Goal: Task Accomplishment & Management: Manage account settings

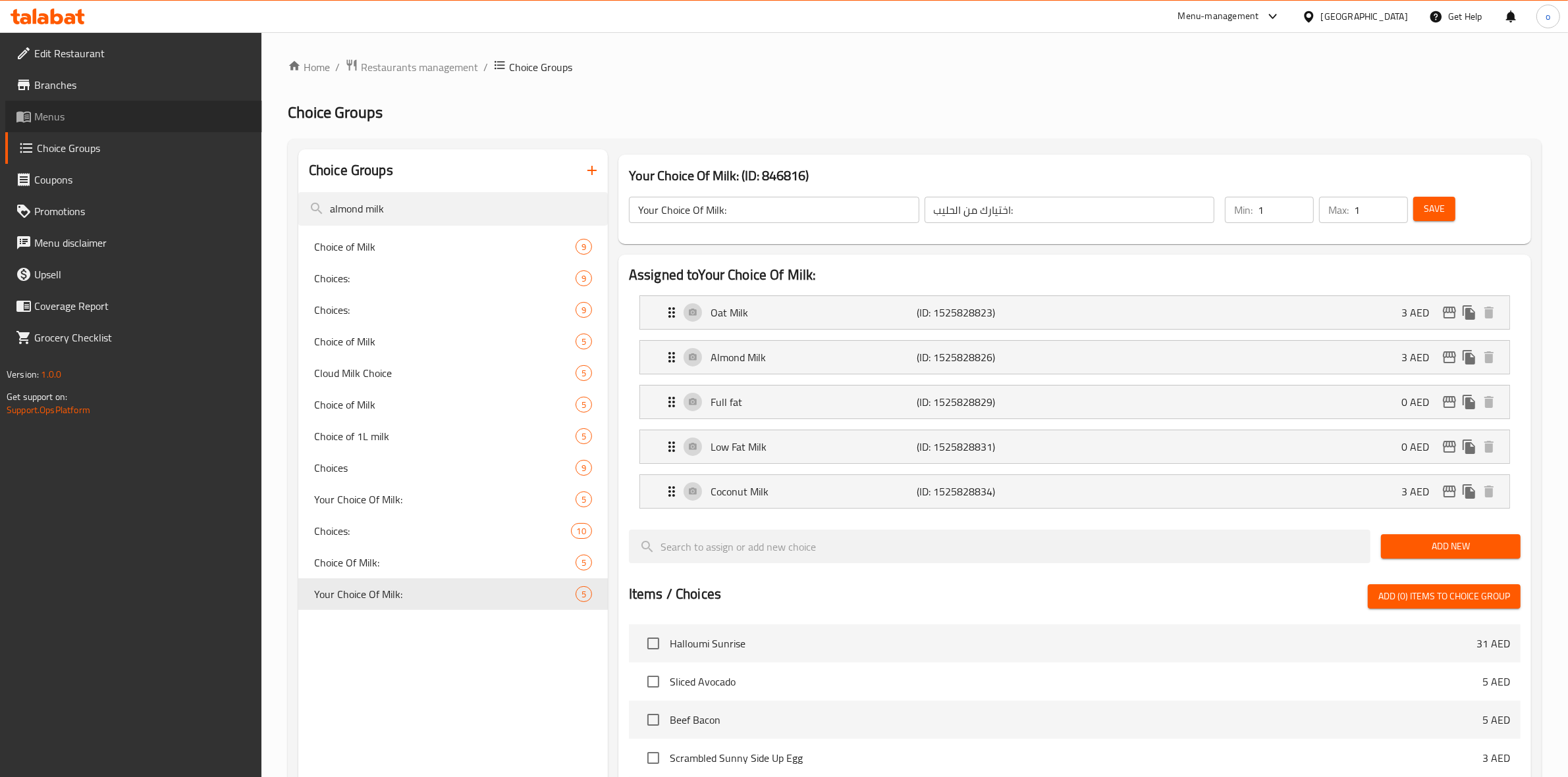
click at [57, 114] on span "Menus" at bounding box center [143, 116] width 218 height 16
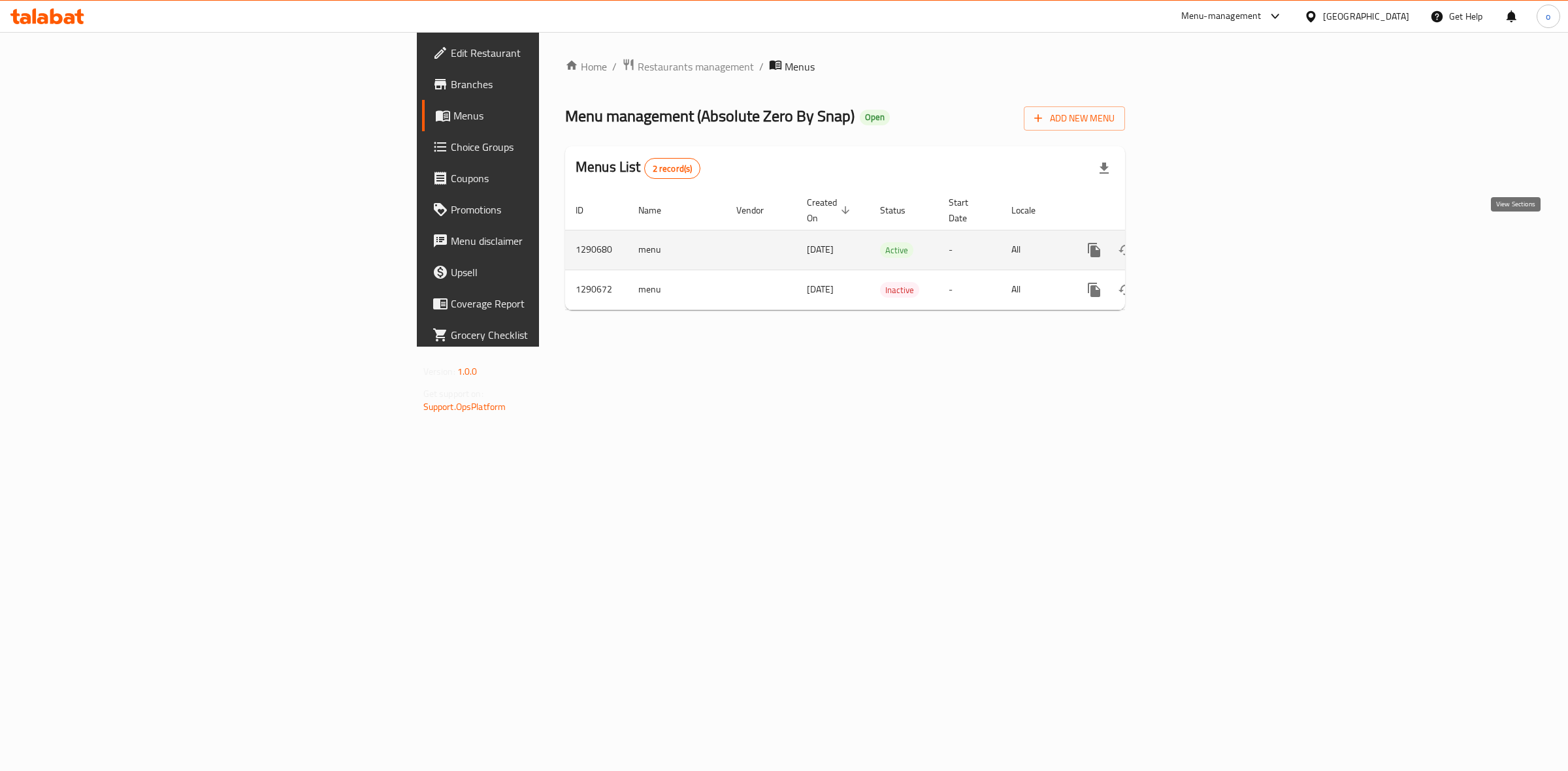
click at [1204, 239] on link "enhanced table" at bounding box center [1189, 250] width 31 height 31
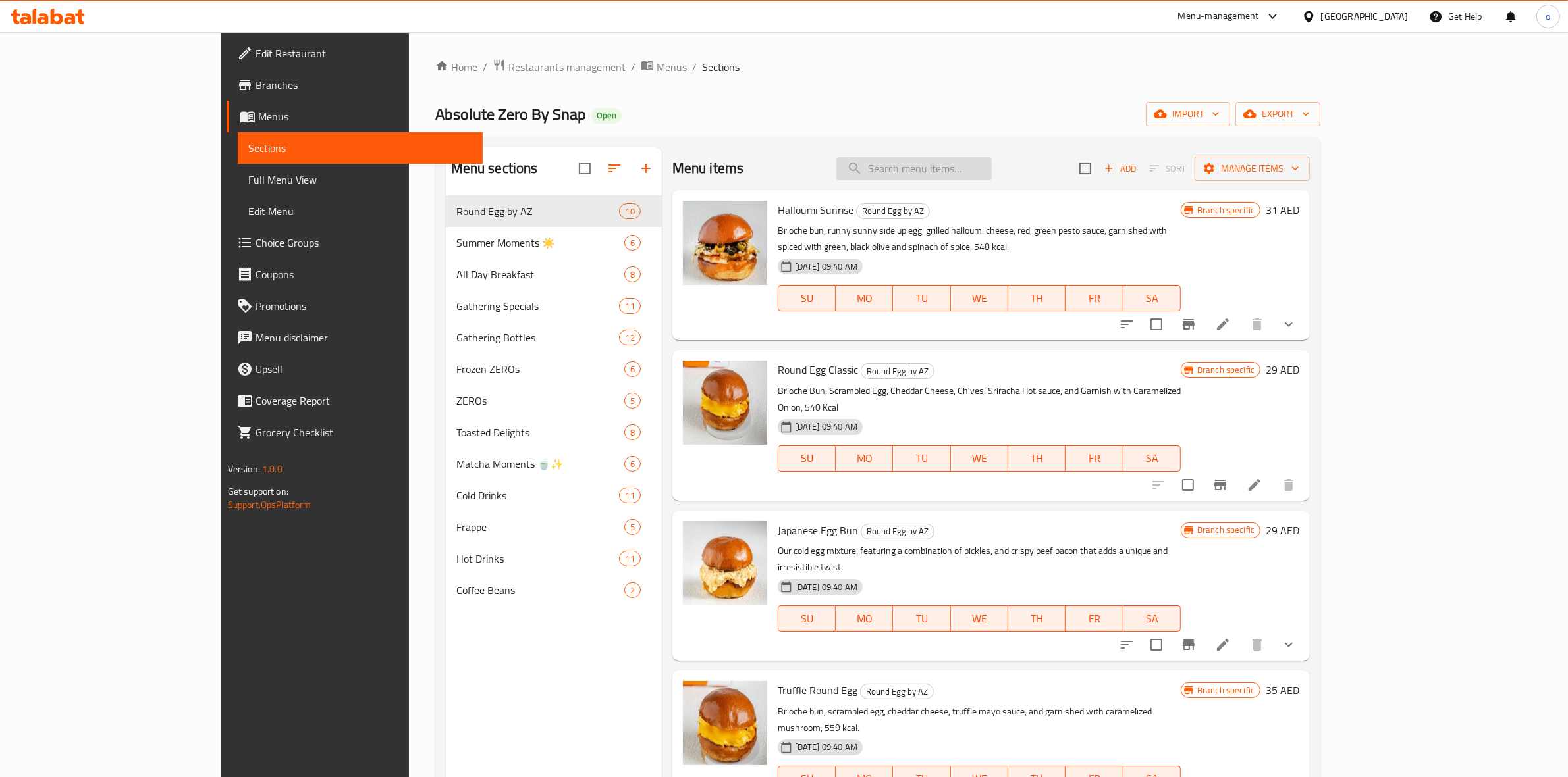
click at [992, 172] on input "search" at bounding box center [914, 168] width 156 height 23
paste input "Croffle Box – Gathering Specials."
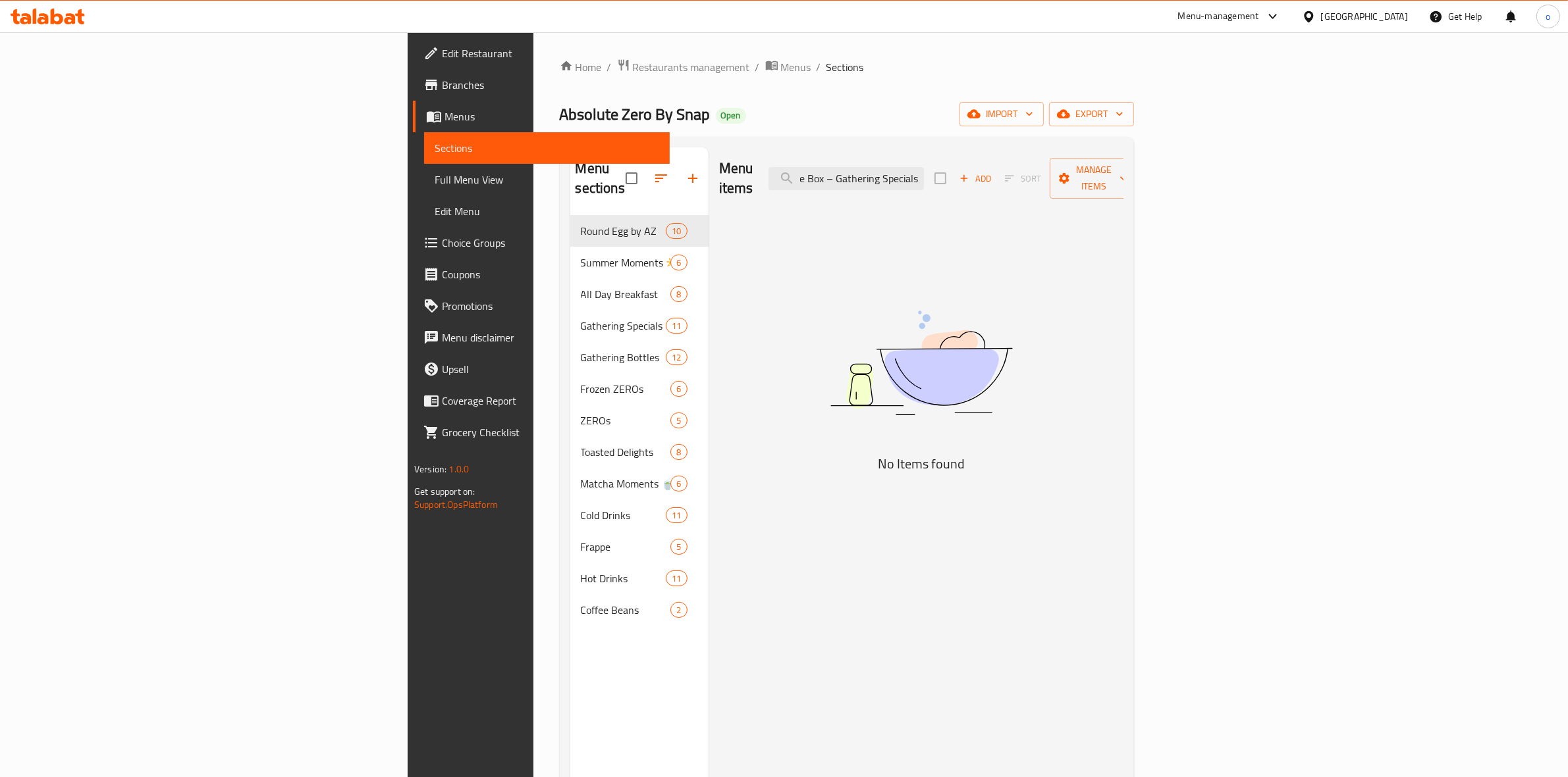
scroll to position [0, 26]
drag, startPoint x: 1008, startPoint y: 173, endPoint x: 1180, endPoint y: 177, distance: 172.0
click at [1123, 177] on div "Menu items Croffle Box – Gathering Specials. Add Sort Manage items" at bounding box center [921, 179] width 404 height 63
click at [924, 167] on input "Croffle Box – Gathering Specials." at bounding box center [846, 178] width 156 height 23
drag, startPoint x: 981, startPoint y: 170, endPoint x: 1169, endPoint y: 173, distance: 188.0
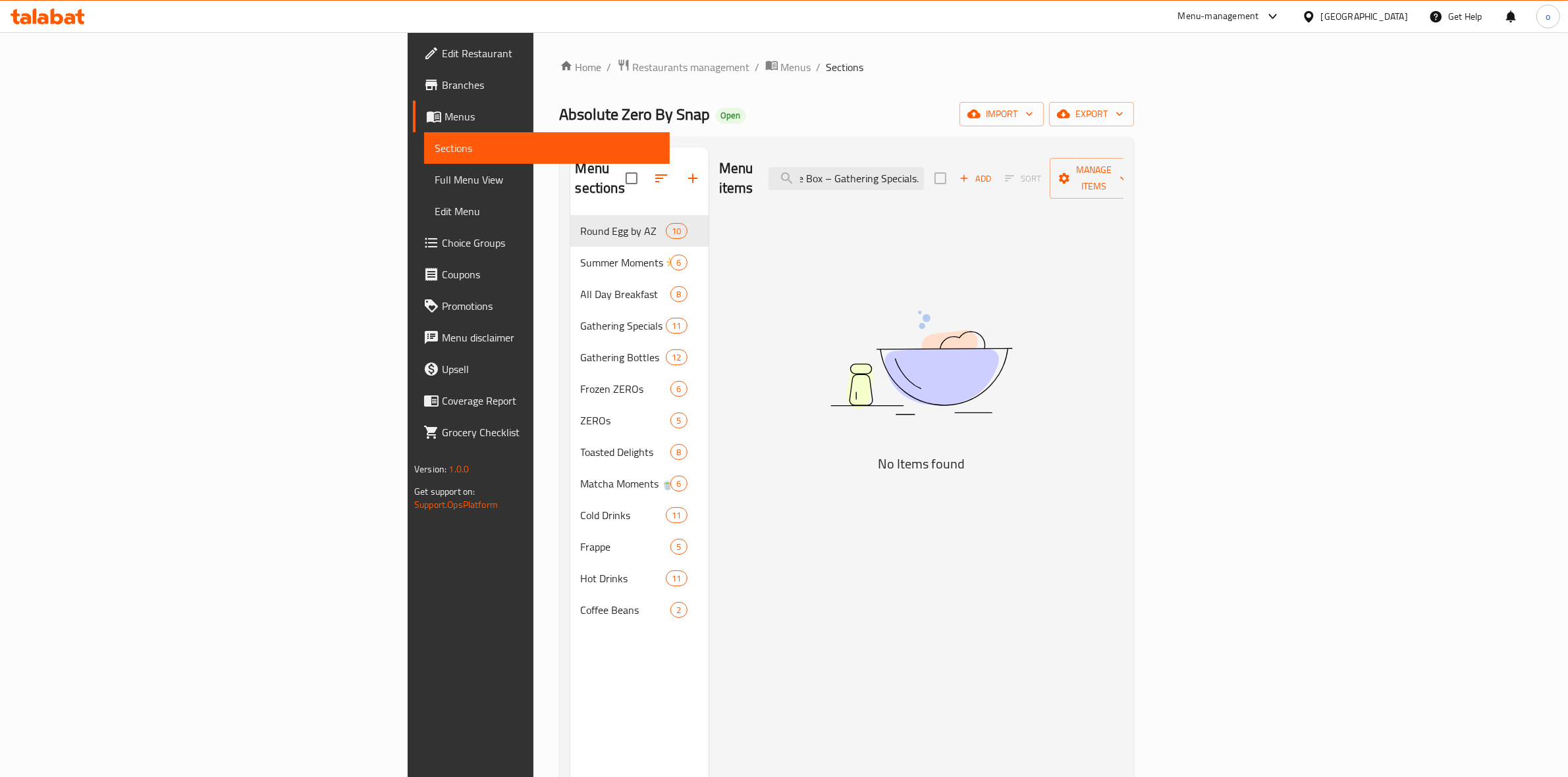
click at [1123, 173] on div "Menu items Croffle Box – Gathering Specials. Add Sort Manage items" at bounding box center [921, 179] width 404 height 63
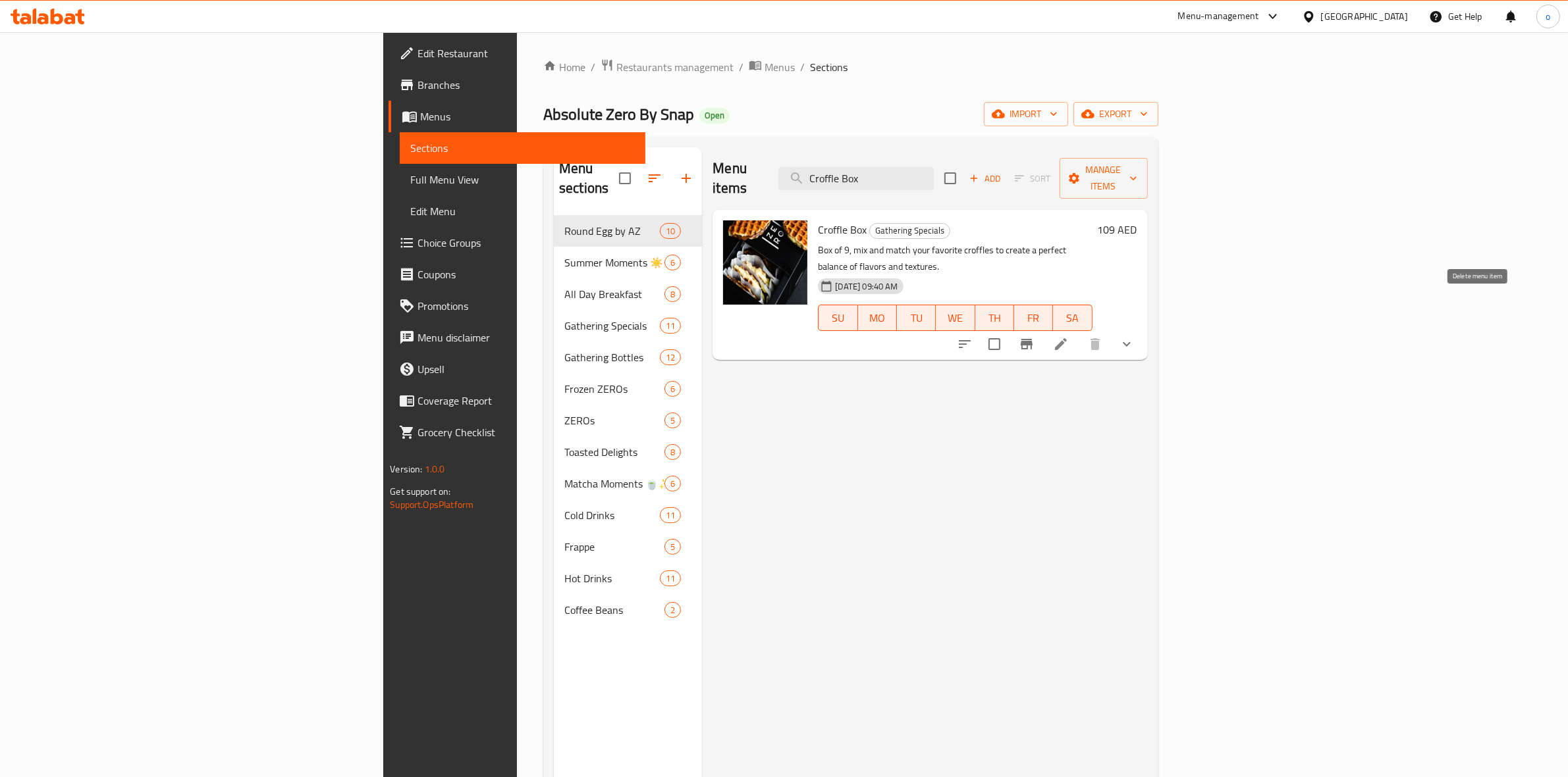
type input "Croffle Box"
click at [1079, 332] on li at bounding box center [1060, 344] width 37 height 24
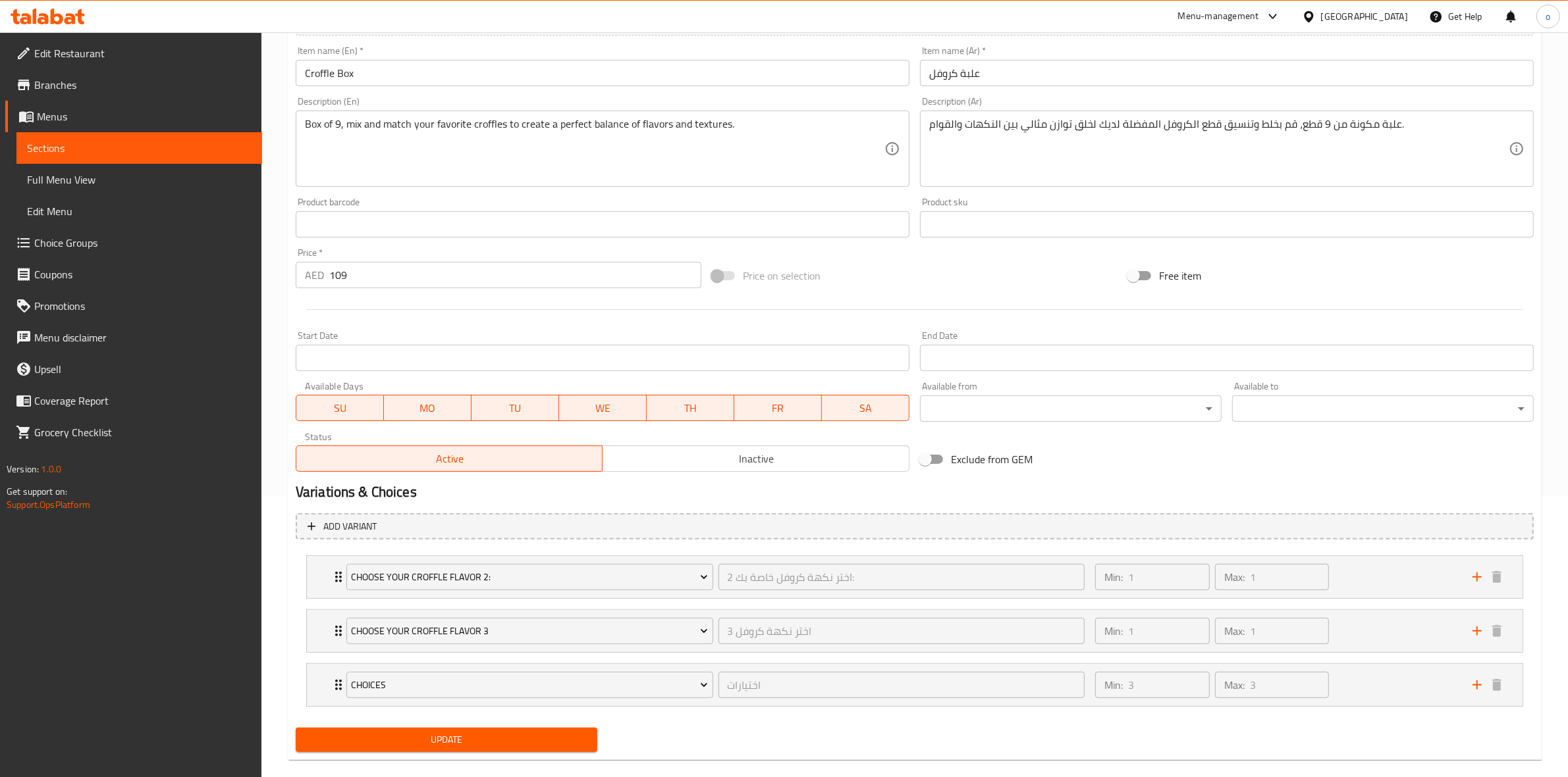
scroll to position [302, 0]
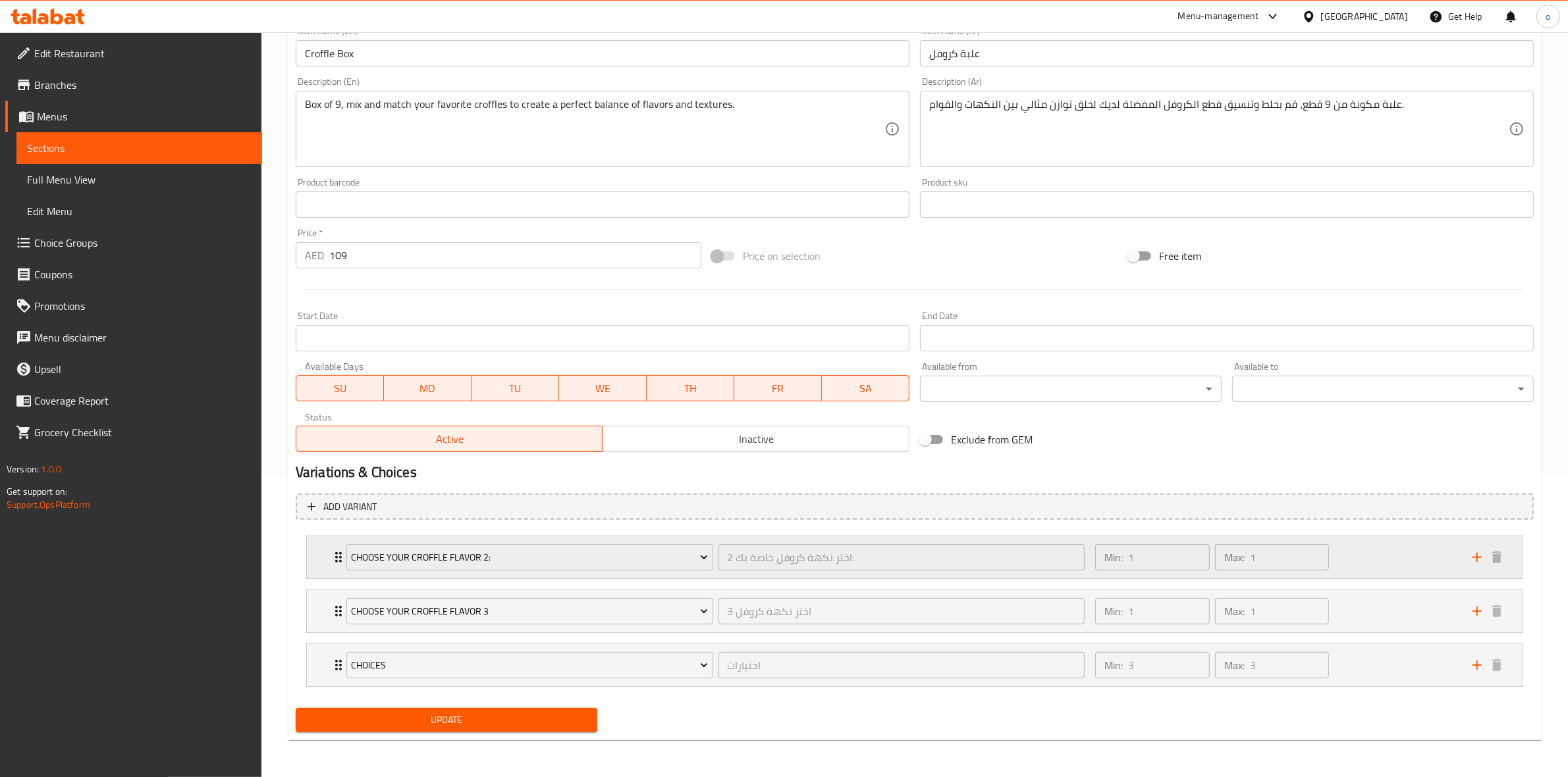
click at [1378, 551] on div "Min: 1 ​ Max: 1 ​" at bounding box center [1276, 557] width 377 height 42
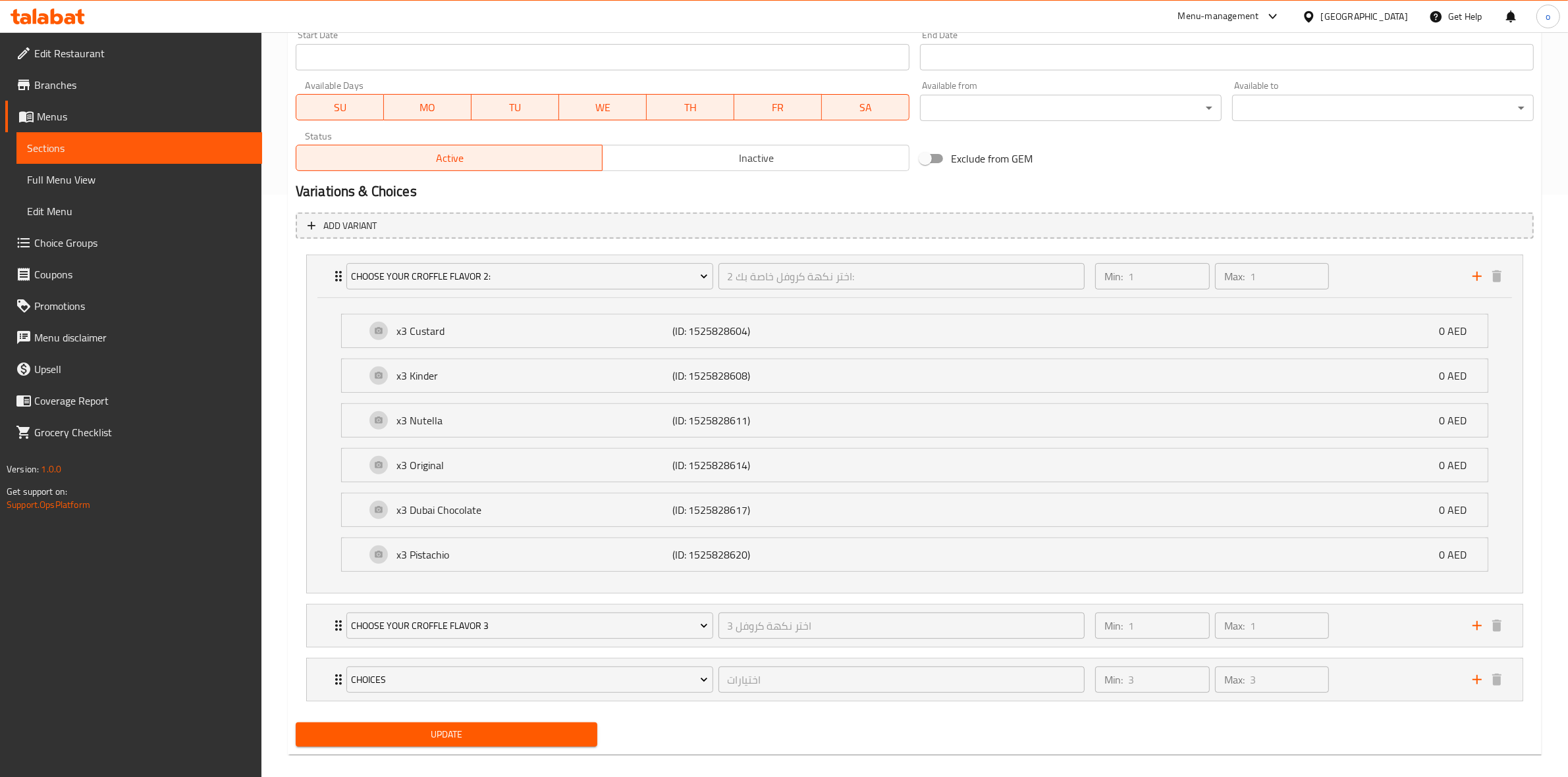
scroll to position [600, 0]
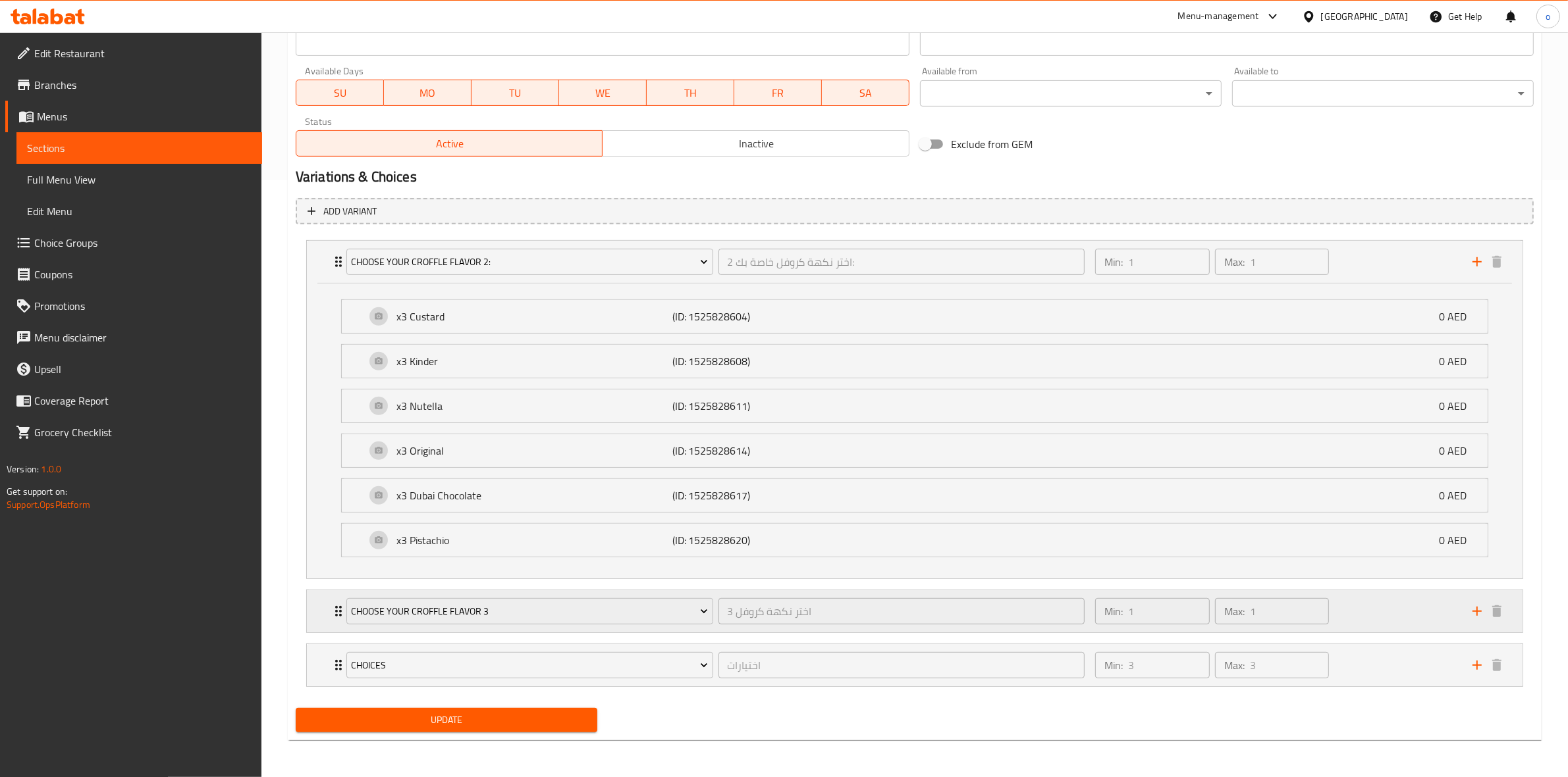
click at [1348, 623] on div "Min: 1 ​ Max: 1 ​" at bounding box center [1276, 611] width 377 height 42
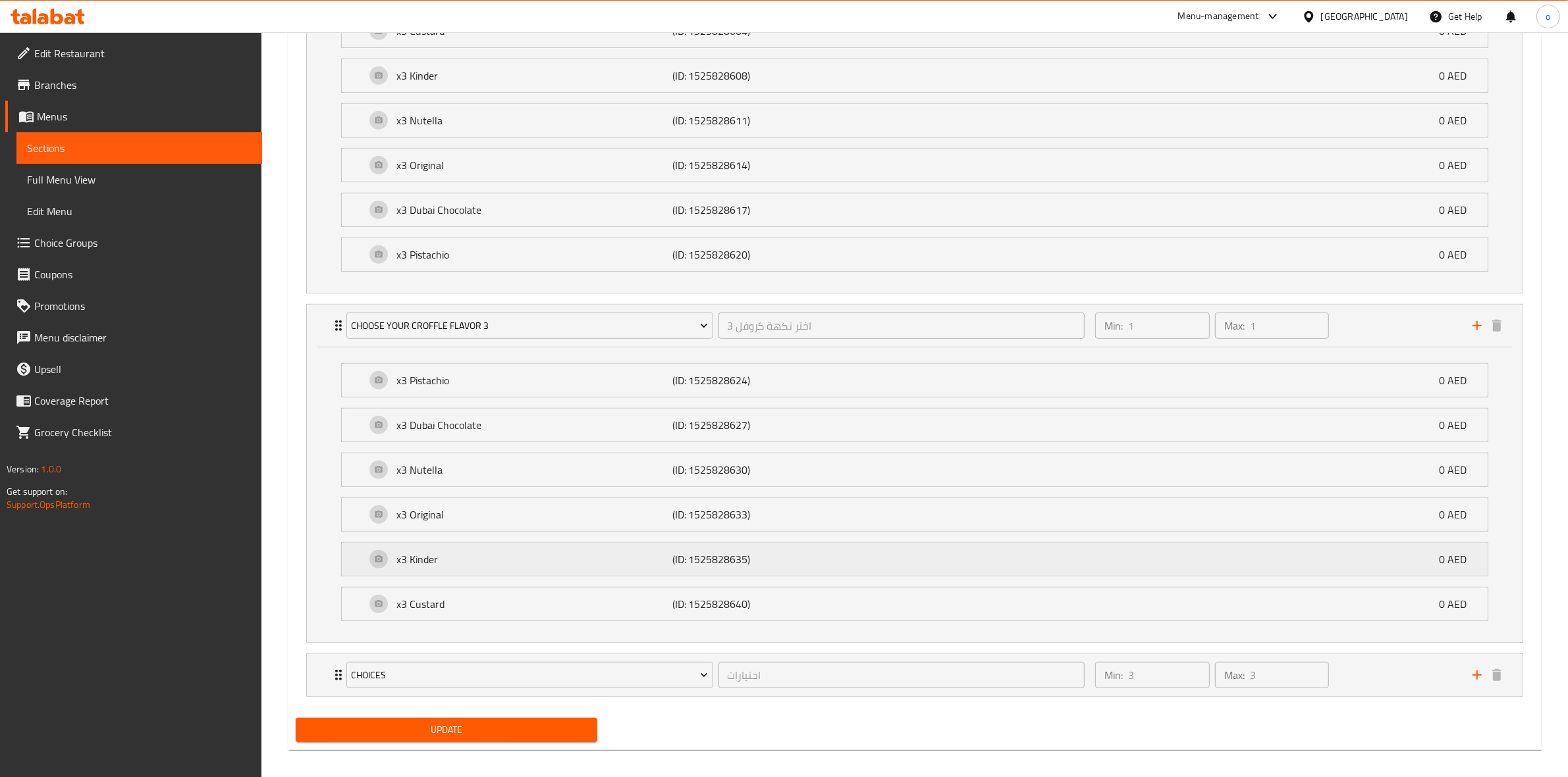
scroll to position [896, 0]
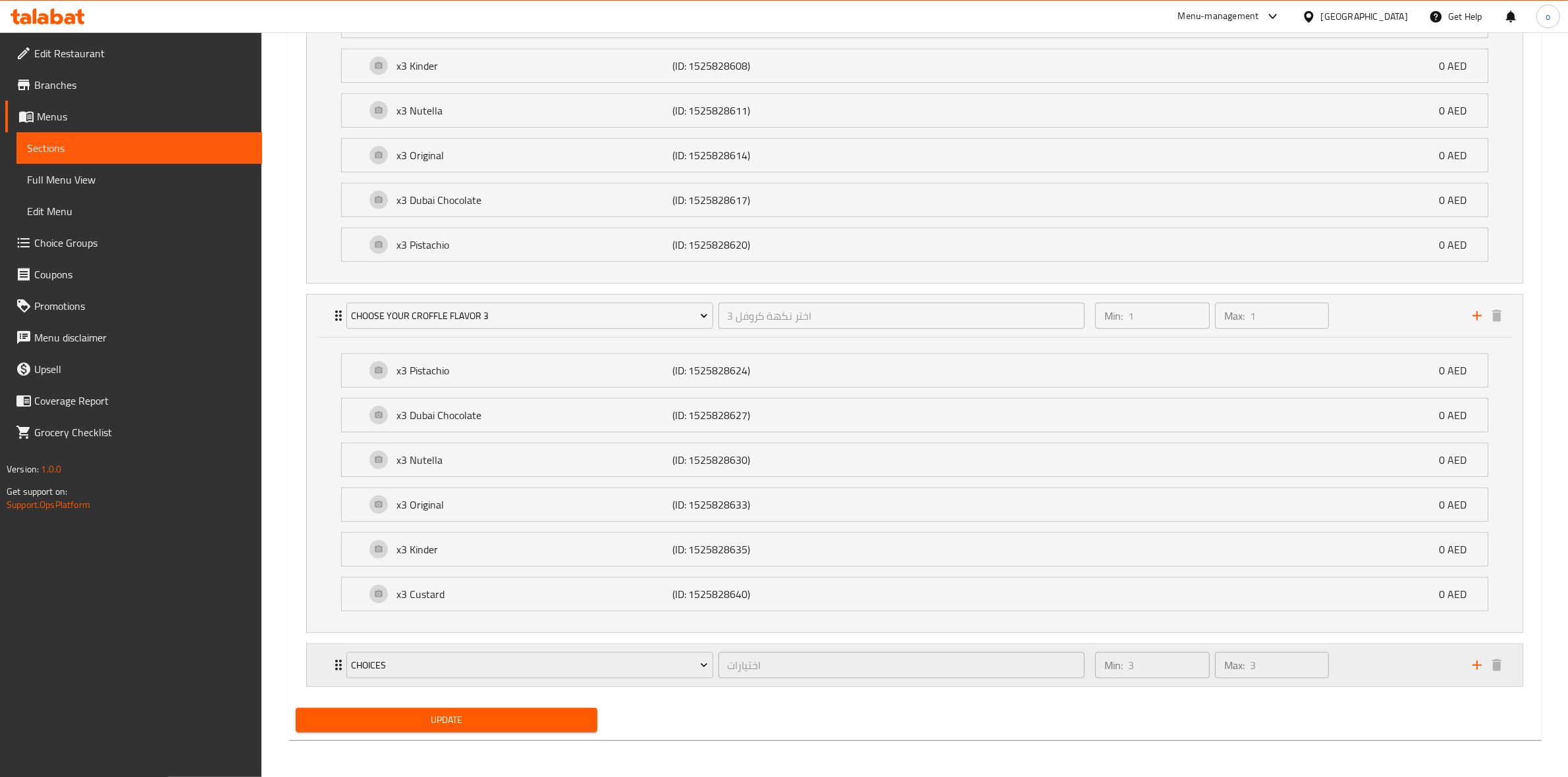
click at [1367, 662] on div "Min: 3 ​ Max: 3 ​" at bounding box center [1276, 665] width 377 height 42
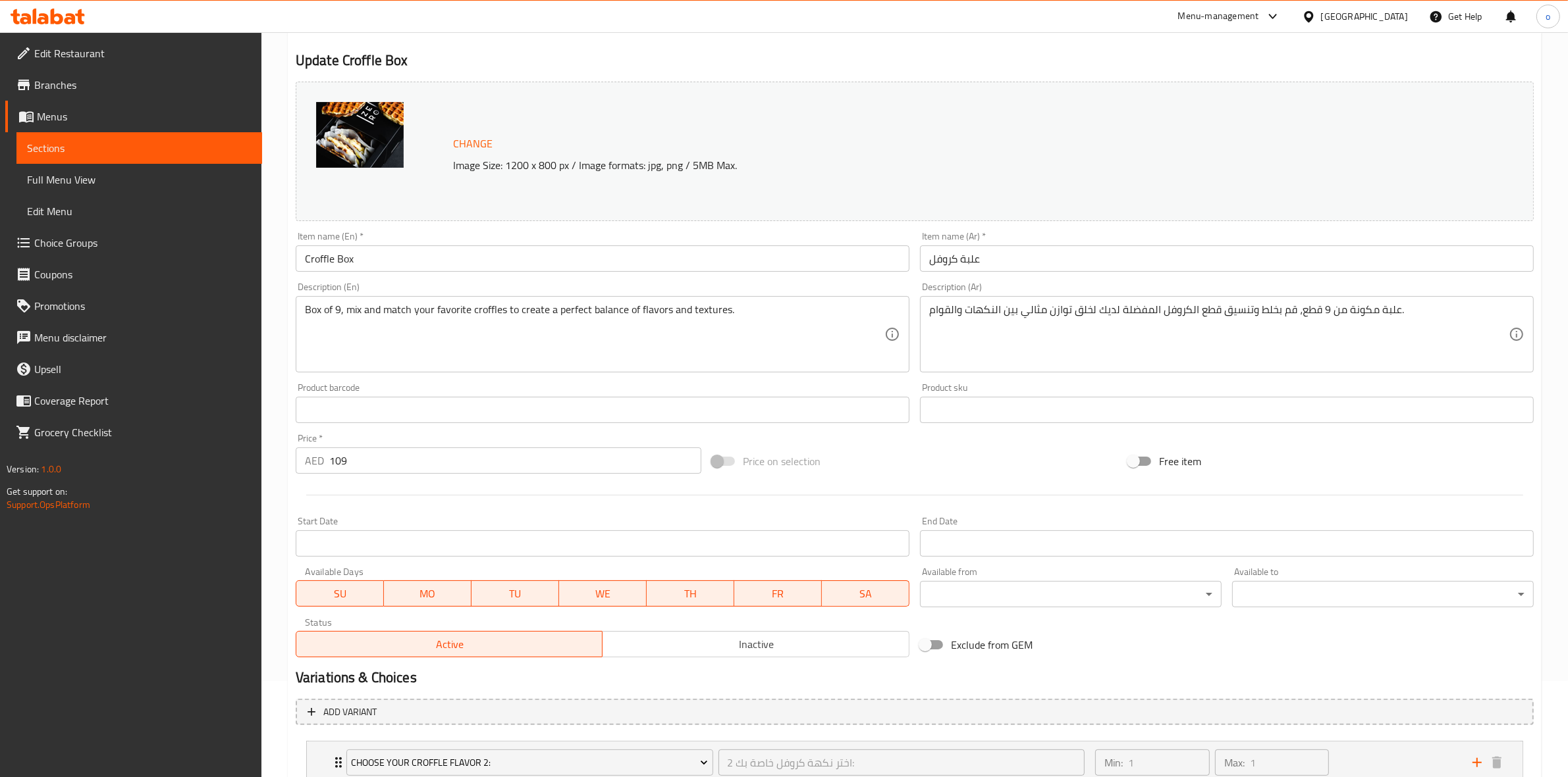
scroll to position [0, 0]
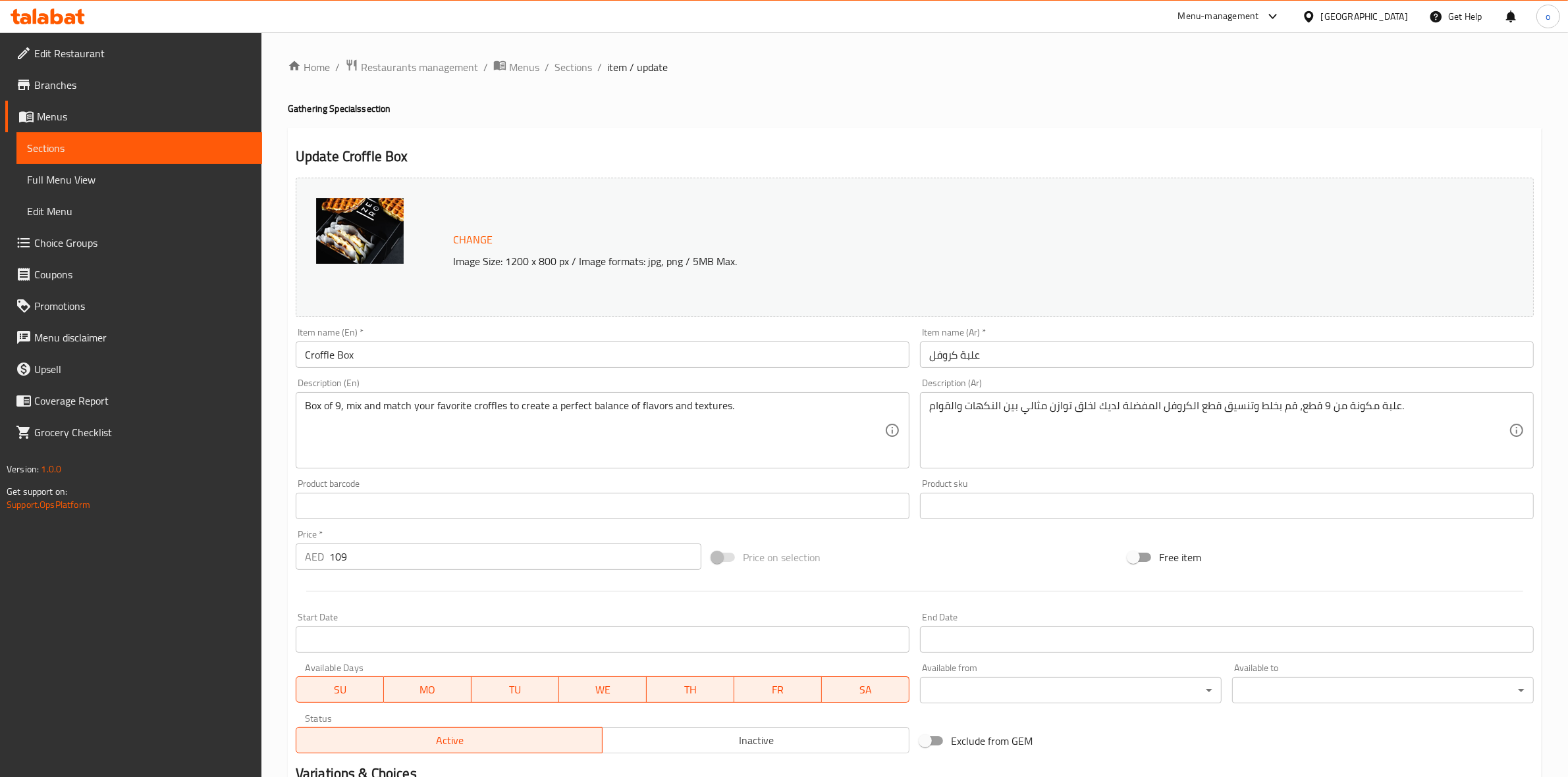
click at [574, 66] on span "Sections" at bounding box center [573, 67] width 37 height 16
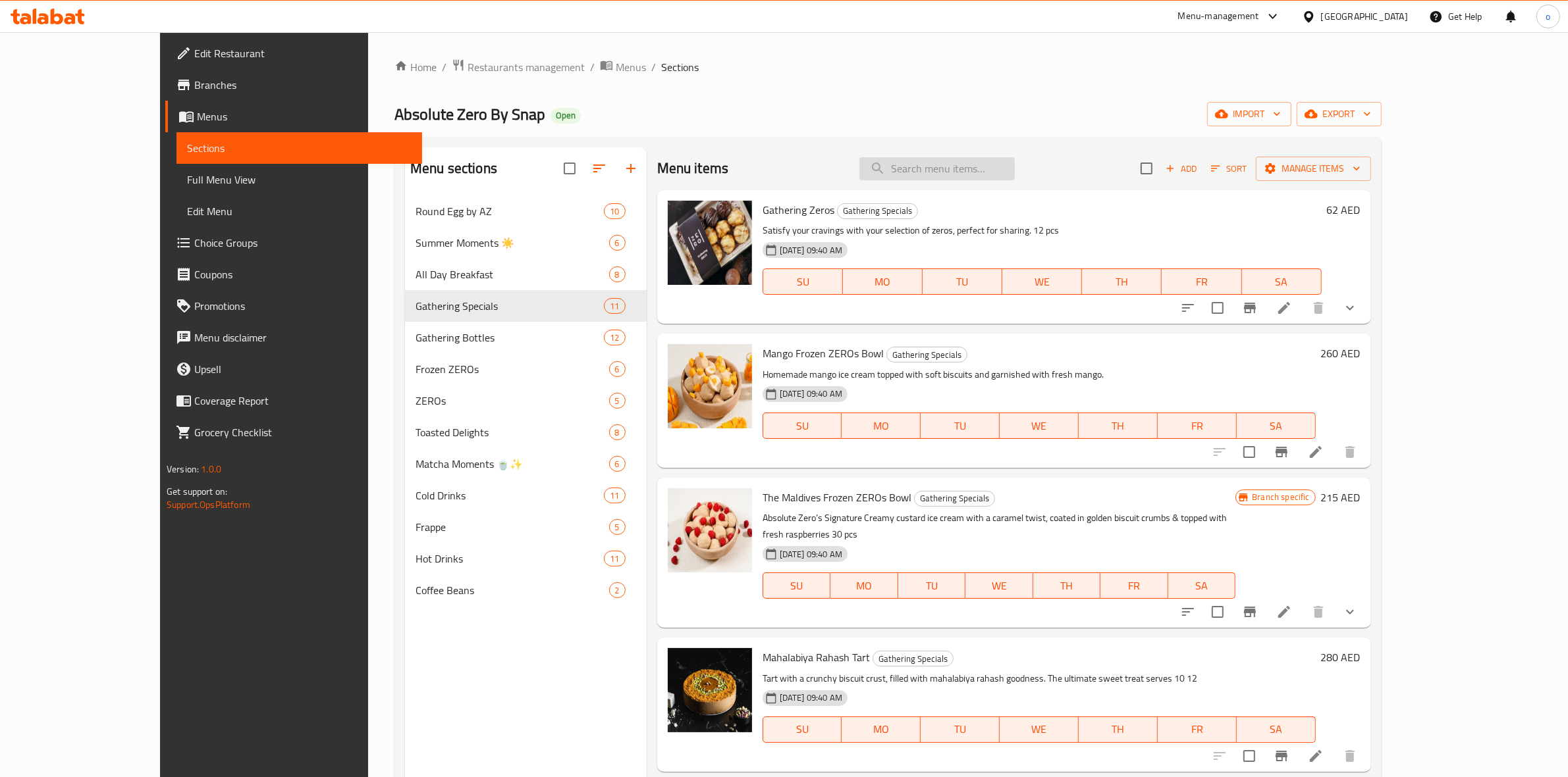
click at [998, 175] on input "search" at bounding box center [937, 168] width 156 height 23
paste input "Gathering Specials"
type input "Gathering Specials"
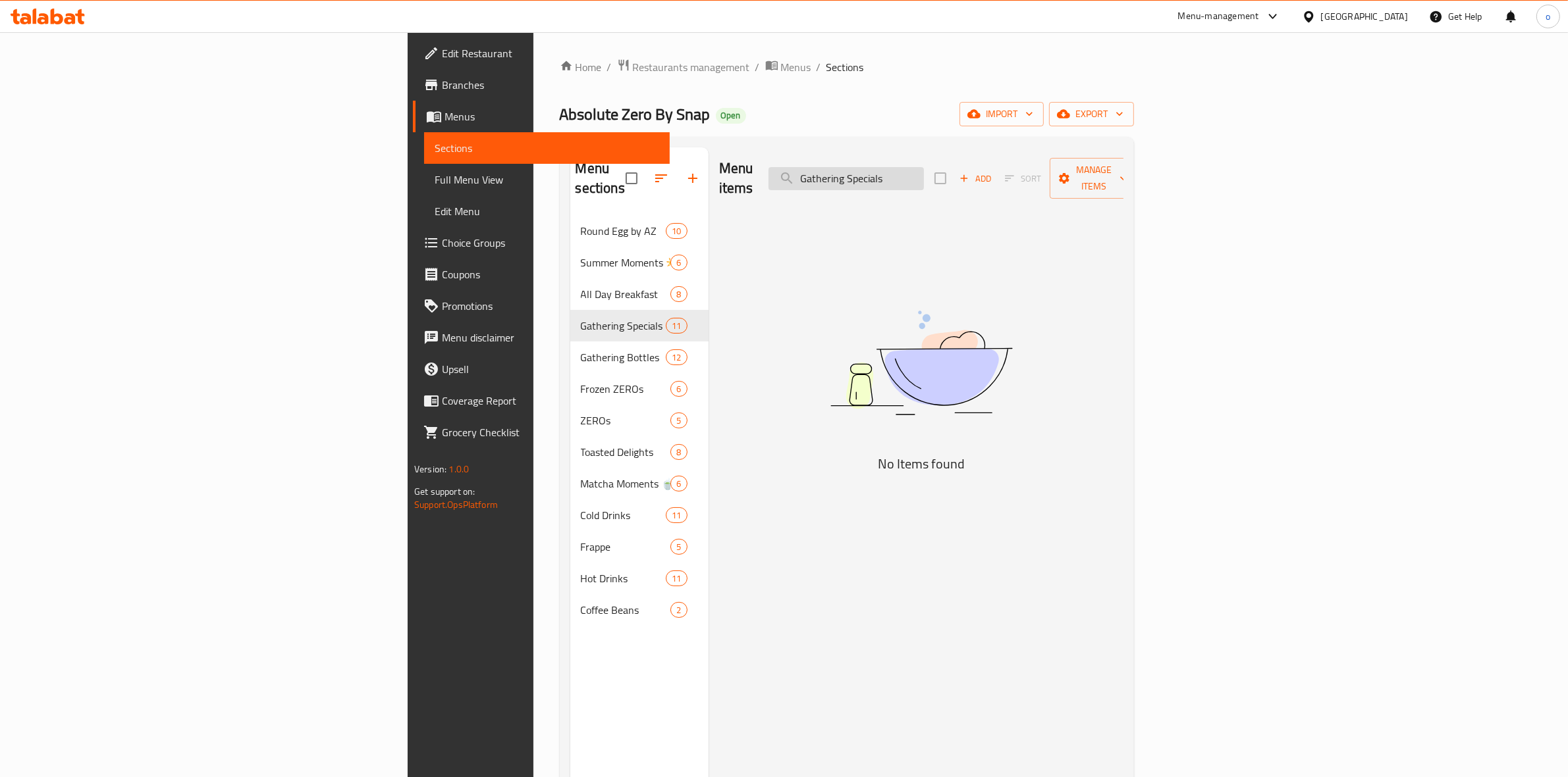
click at [924, 172] on input "Gathering Specials" at bounding box center [846, 178] width 156 height 23
drag, startPoint x: 1055, startPoint y: 169, endPoint x: 854, endPoint y: 215, distance: 206.2
click at [783, 145] on div "Menu sections Round Egg by AZ 10 Summer Moments ☀️ 6 All Day Breakfast 8 Gather…" at bounding box center [847, 536] width 574 height 799
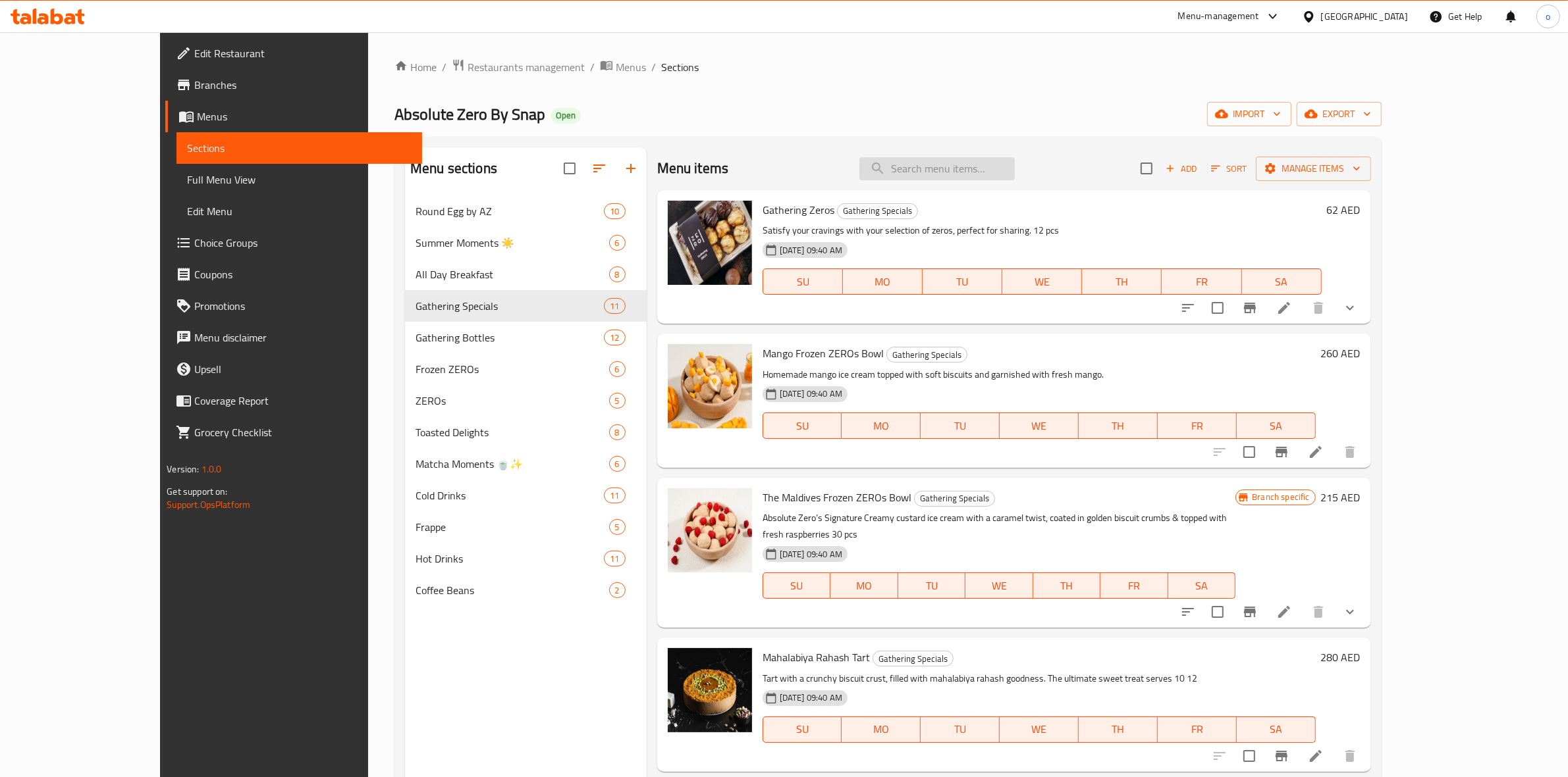
click at [963, 162] on input "search" at bounding box center [937, 168] width 156 height 23
paste input "Croffle Box"
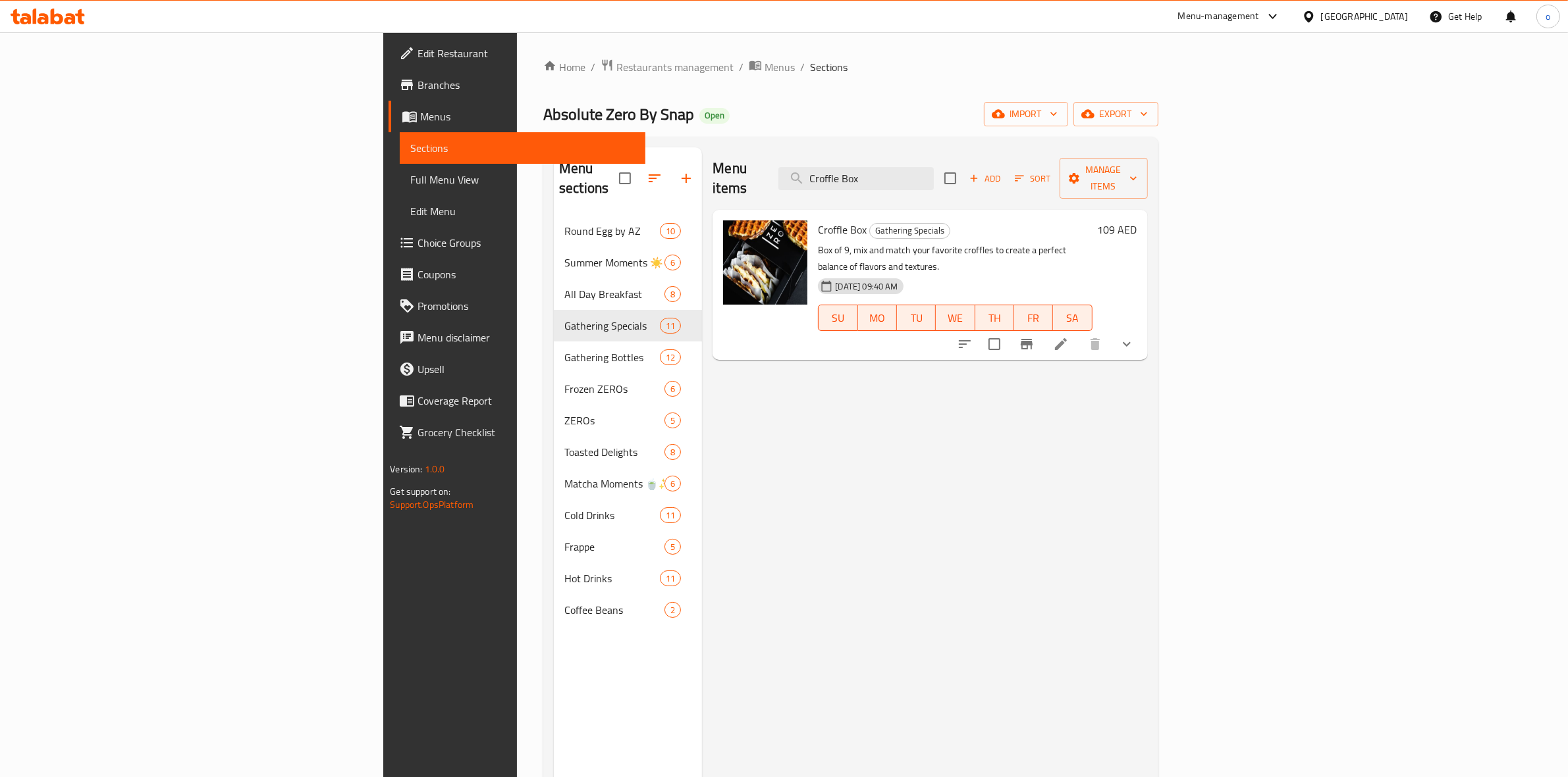
type input "Croffle Box"
click at [1069, 336] on icon at bounding box center [1060, 343] width 16 height 16
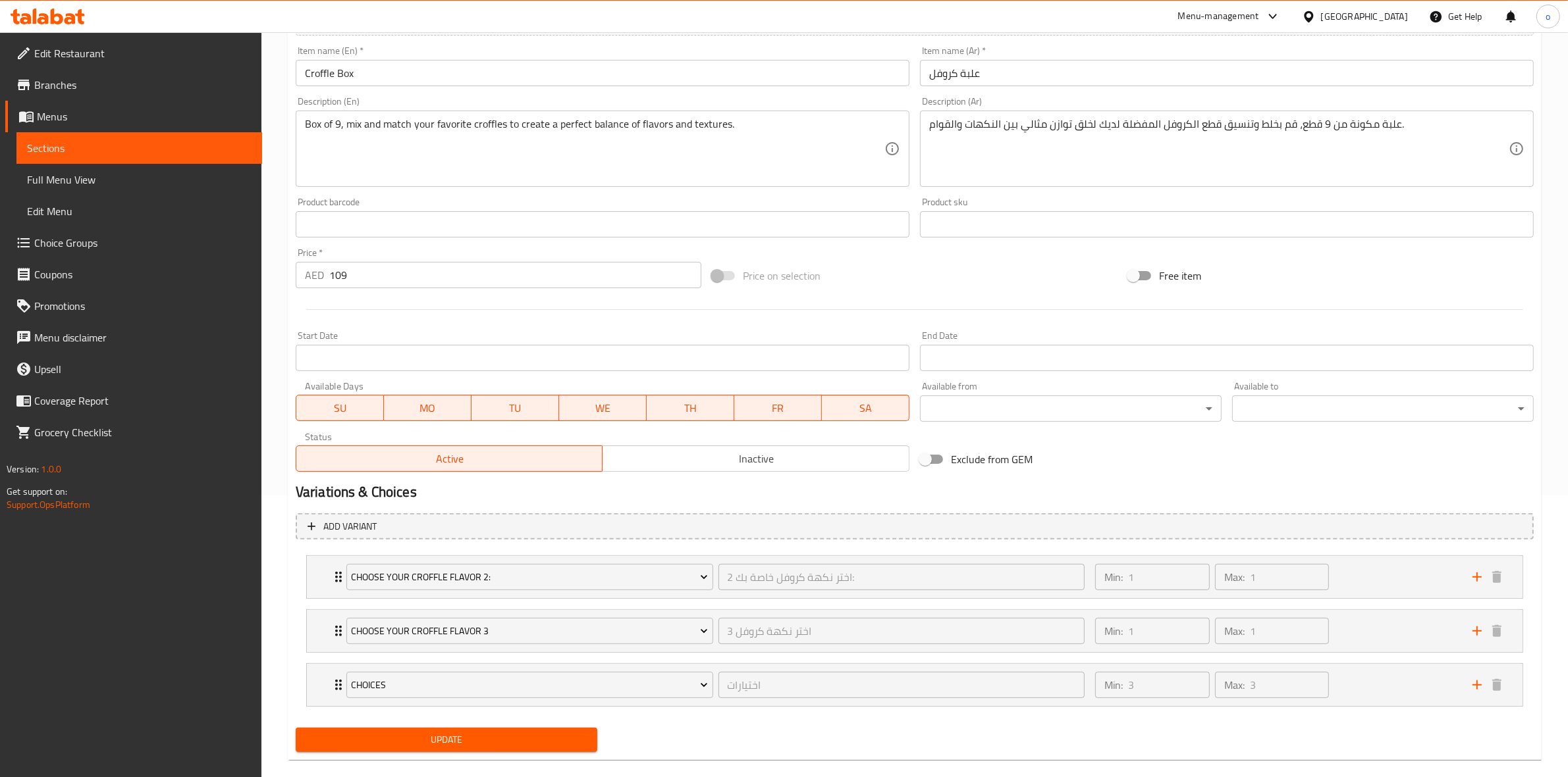
scroll to position [302, 0]
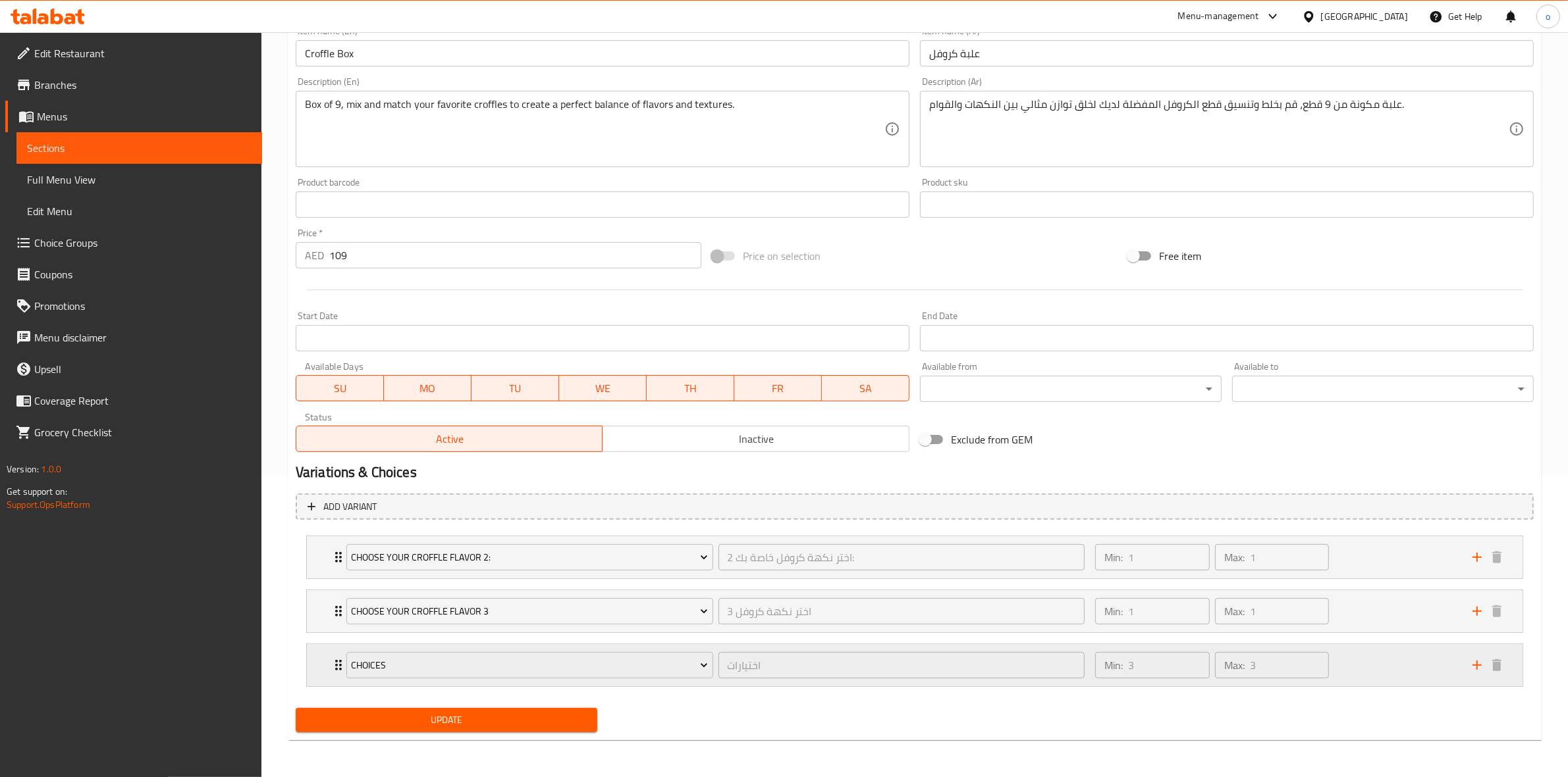
click at [1351, 662] on div "Min: 3 ​ Max: 3 ​" at bounding box center [1276, 665] width 377 height 42
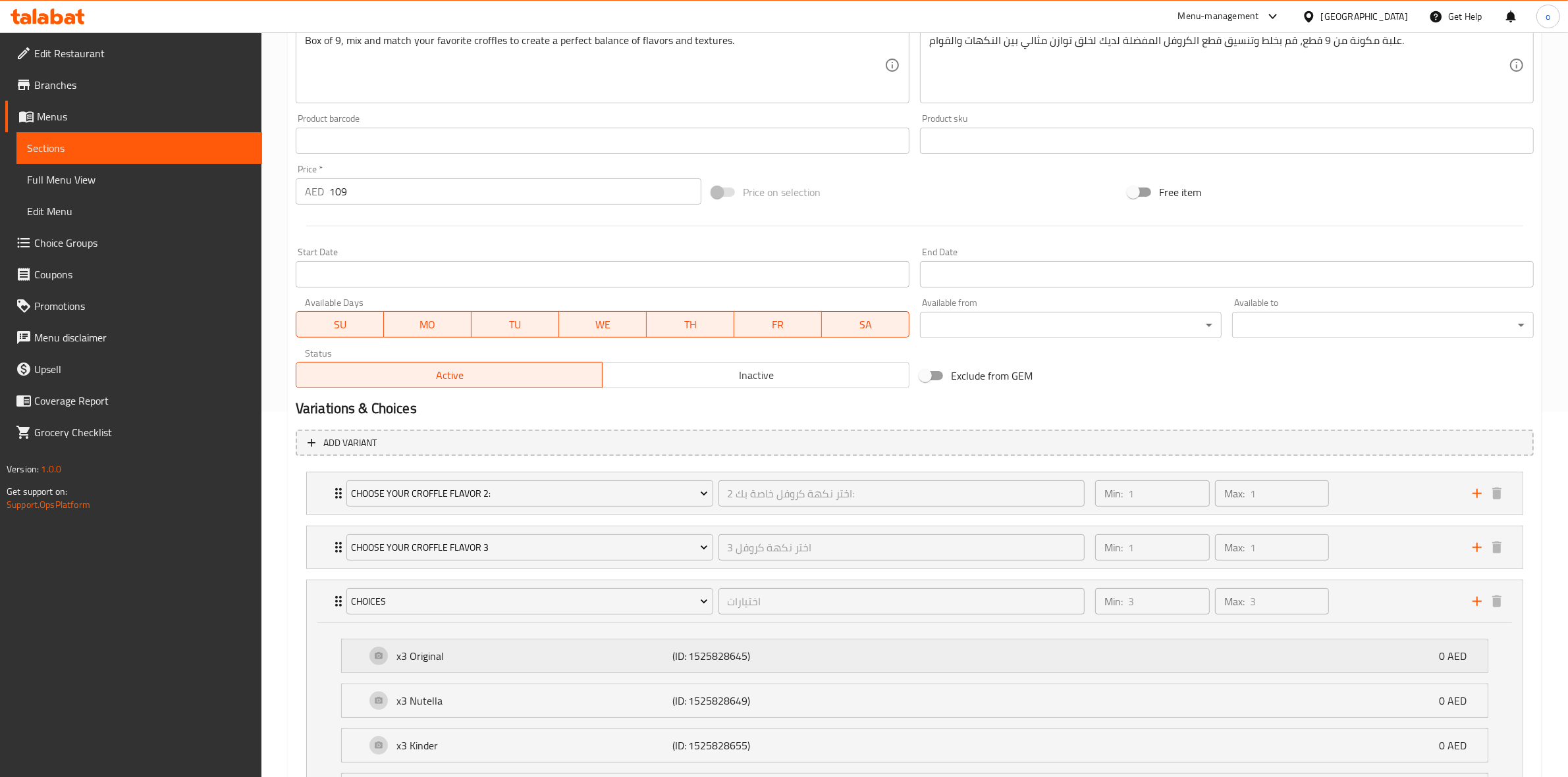
scroll to position [548, 0]
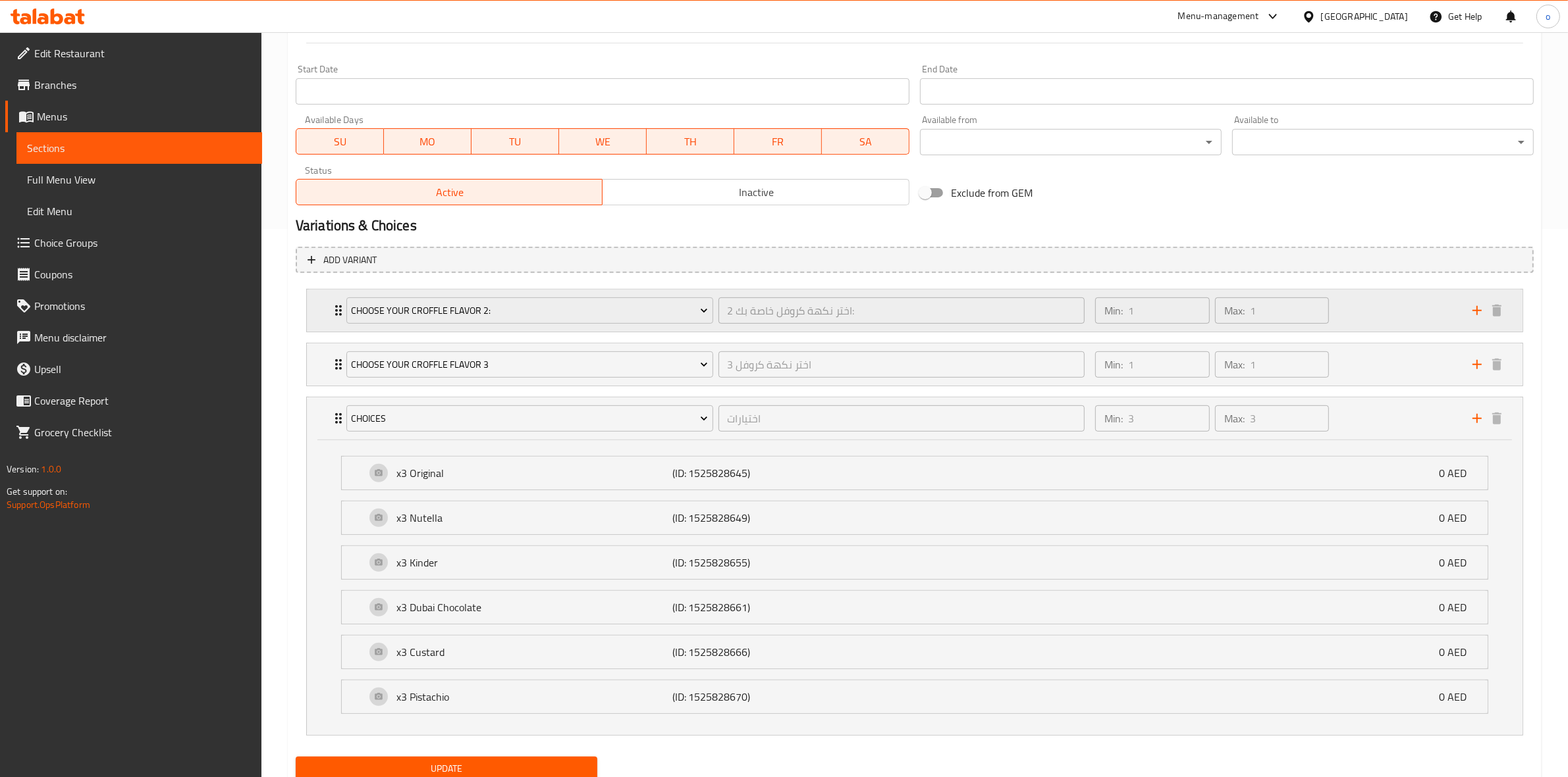
click at [1347, 320] on div "Min: 1 ​ Max: 1 ​" at bounding box center [1276, 311] width 377 height 42
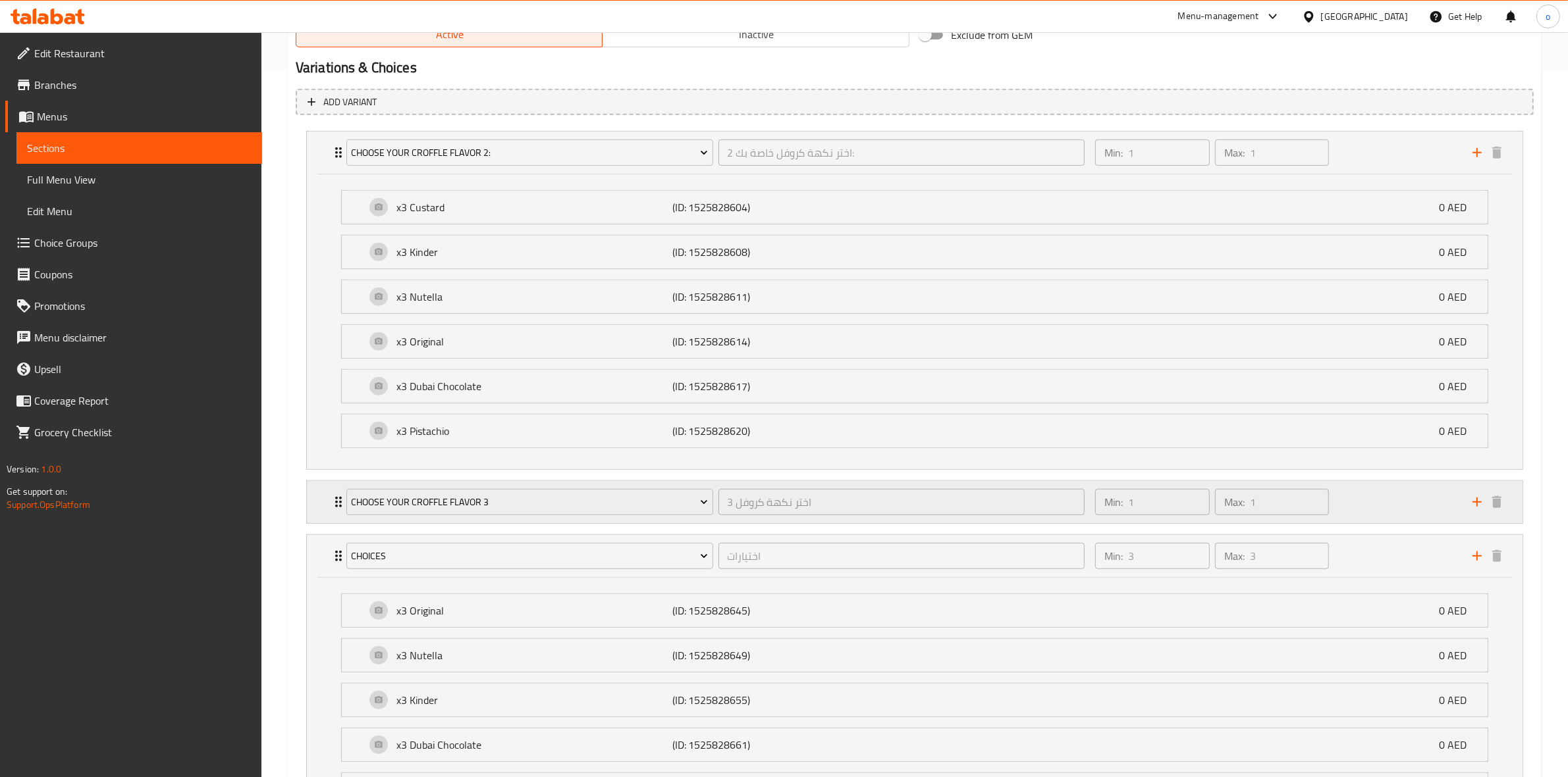
scroll to position [713, 0]
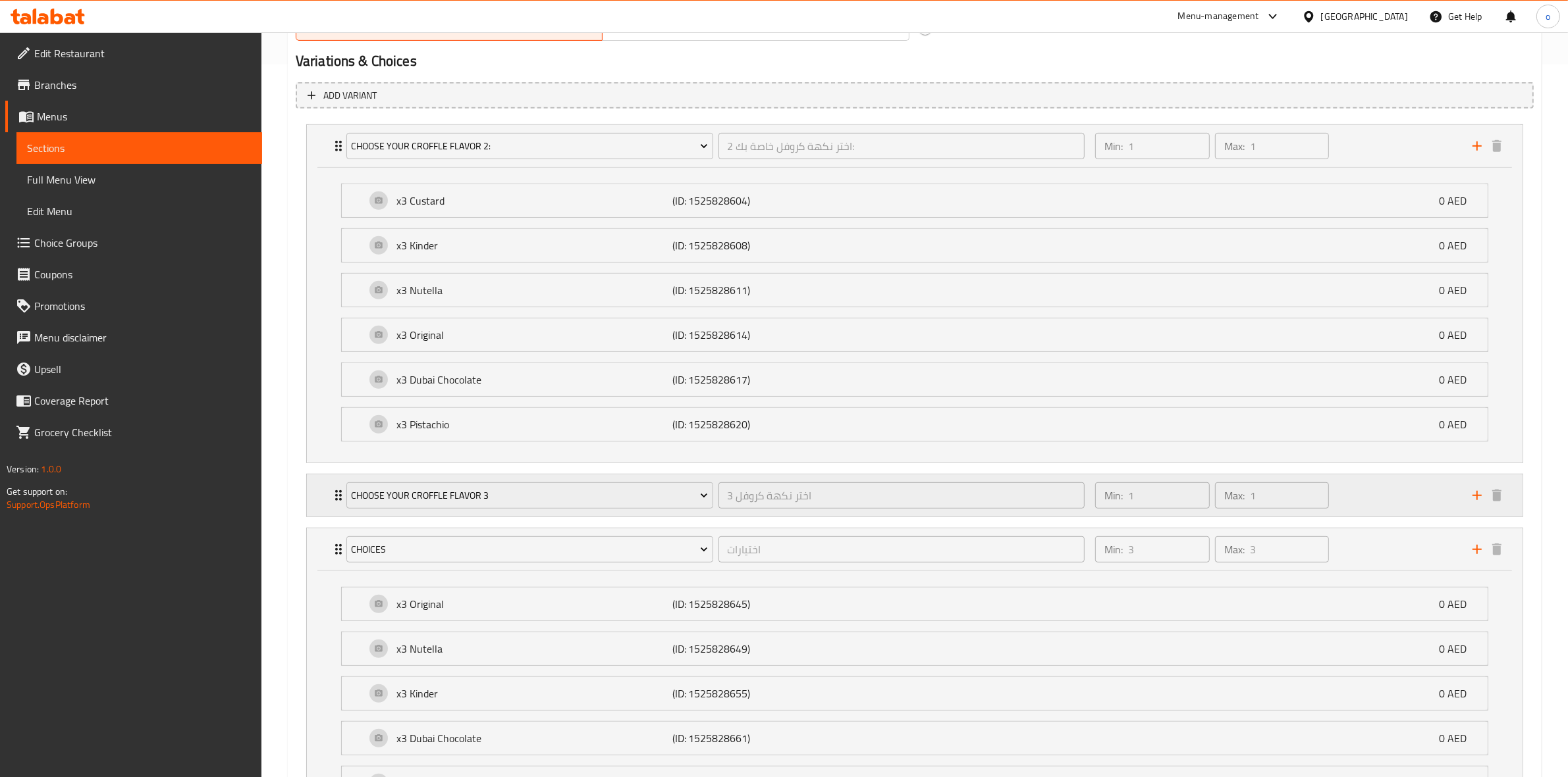
click at [1345, 497] on div "Min: 1 ​ Max: 1 ​" at bounding box center [1276, 495] width 377 height 42
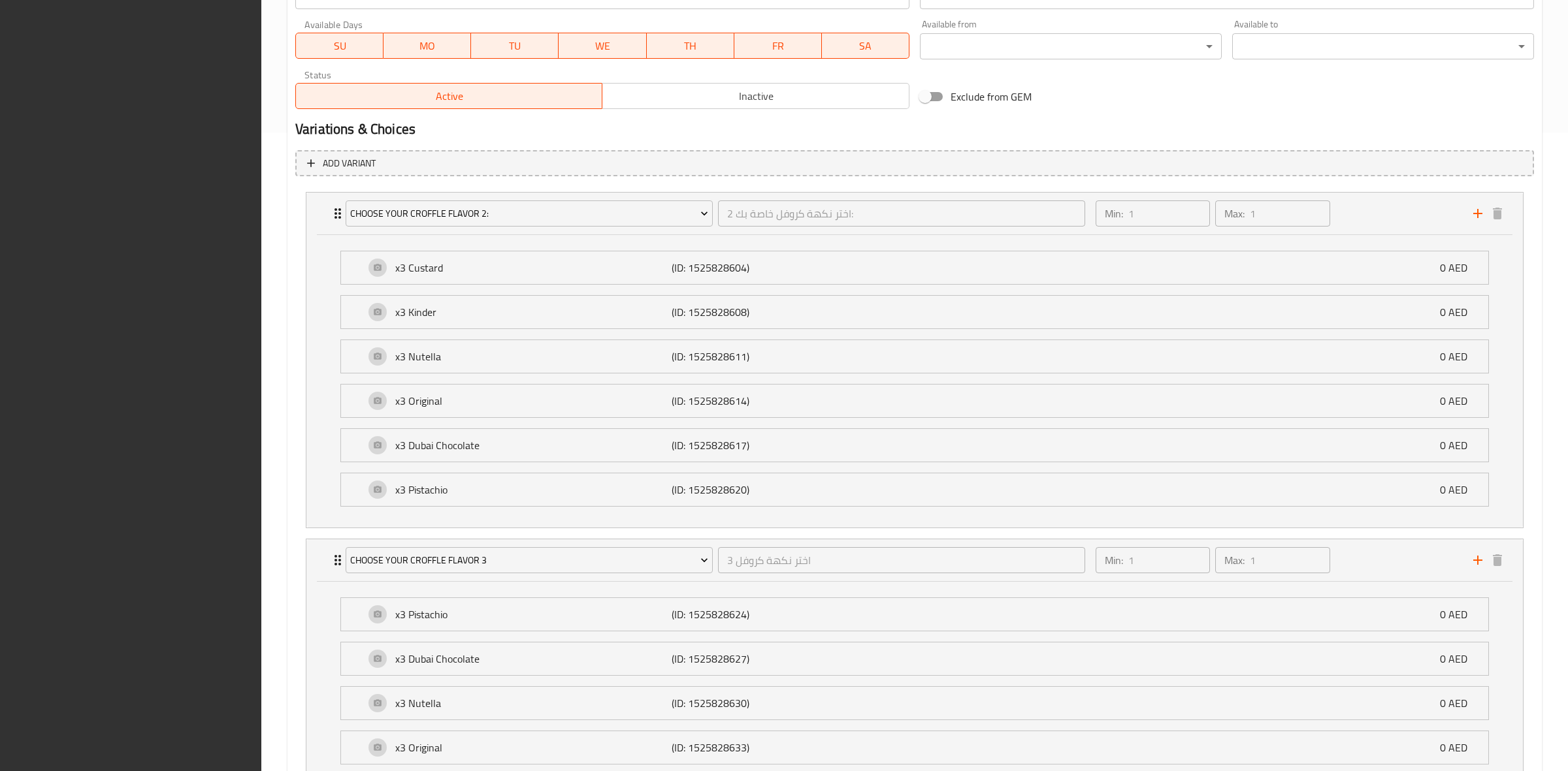
scroll to position [1186, 0]
